Goal: Task Accomplishment & Management: Manage account settings

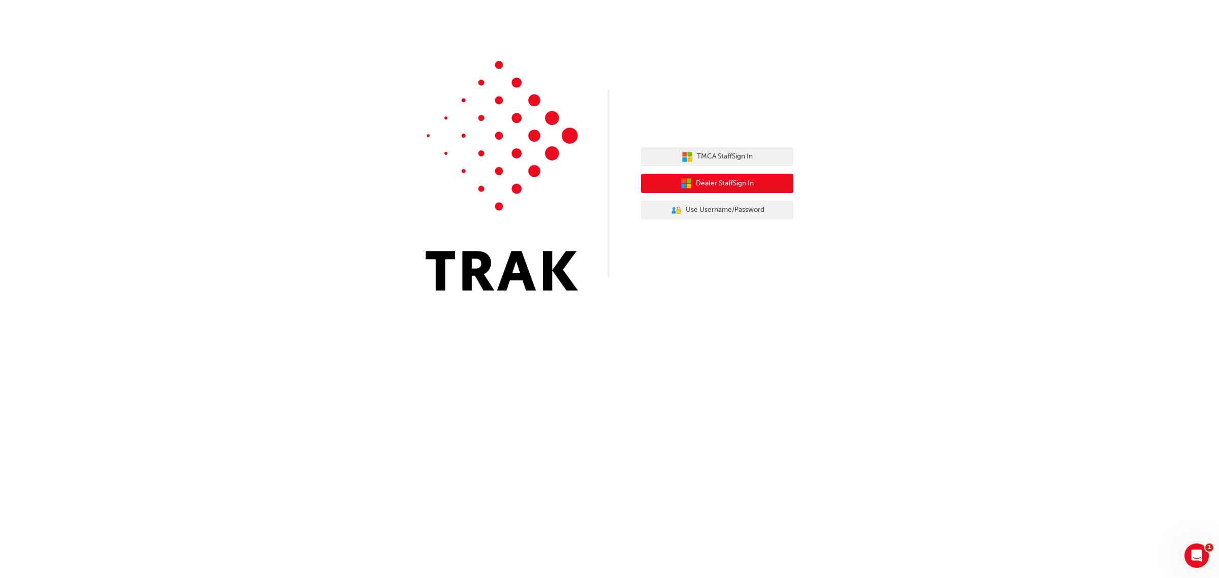
click at [720, 185] on span "Dealer Staff Sign In" at bounding box center [725, 184] width 58 height 12
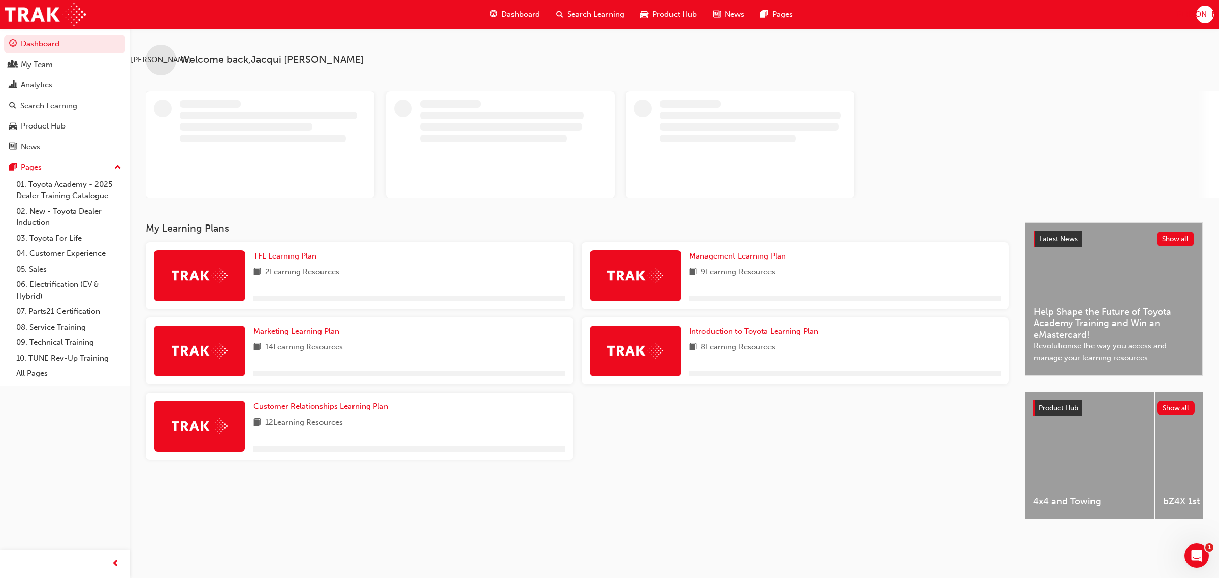
click at [1208, 18] on span "[PERSON_NAME]" at bounding box center [1204, 15] width 61 height 12
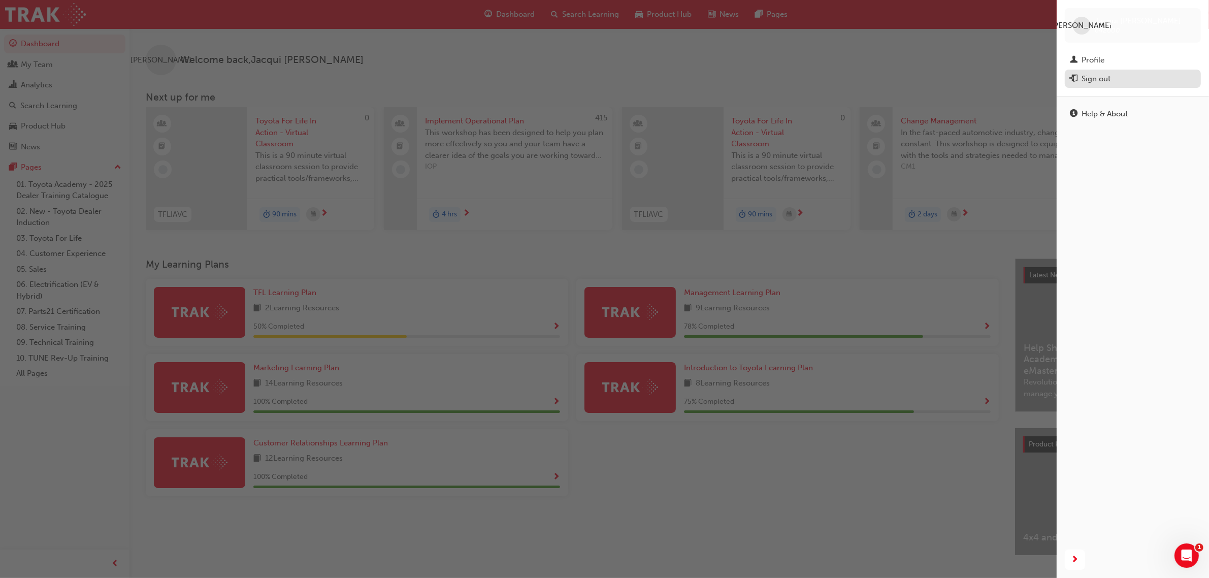
click at [1103, 74] on div "Sign out" at bounding box center [1096, 79] width 29 height 12
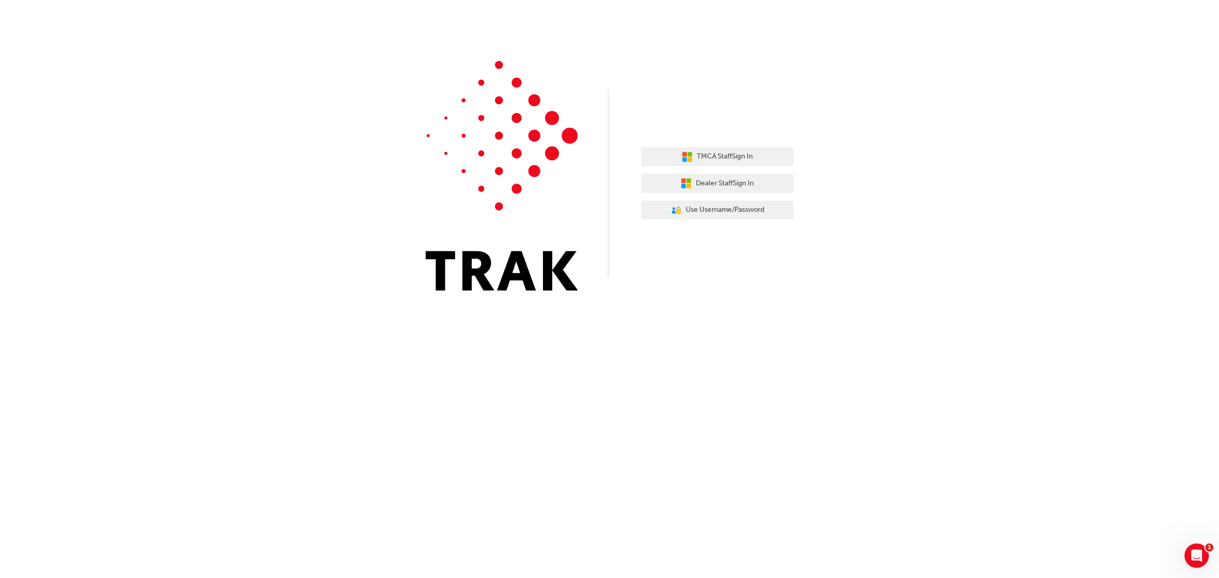
click at [903, 75] on div "TMCA Staff Sign In Dealer Staff Sign In User Authentication Icon - Blue Person,…" at bounding box center [609, 153] width 1219 height 306
